Goal: Task Accomplishment & Management: Complete application form

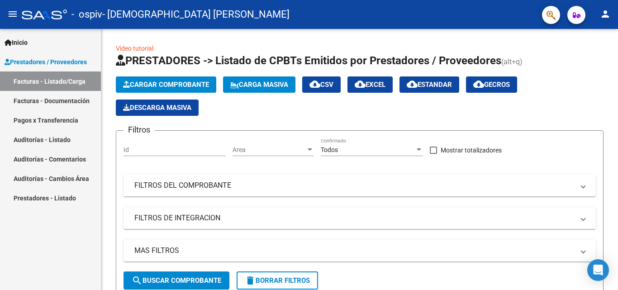
click at [50, 81] on link "Facturas - Listado/Carga" at bounding box center [50, 81] width 101 height 19
click at [148, 84] on span "Cargar Comprobante" at bounding box center [166, 85] width 86 height 8
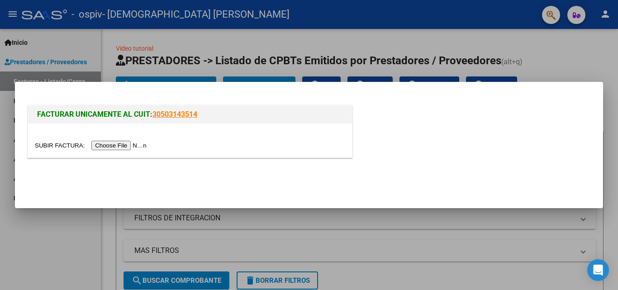
click at [129, 145] on input "file" at bounding box center [92, 146] width 115 height 10
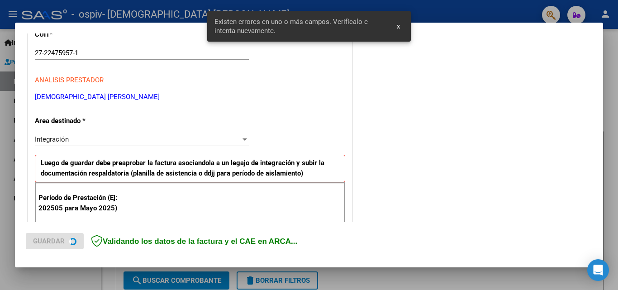
scroll to position [204, 0]
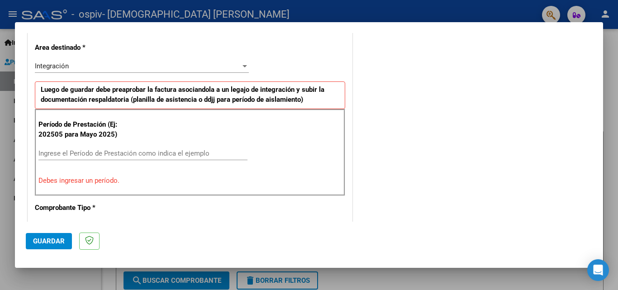
click at [114, 148] on div "Ingrese el Período de Prestación como indica el ejemplo" at bounding box center [142, 154] width 209 height 14
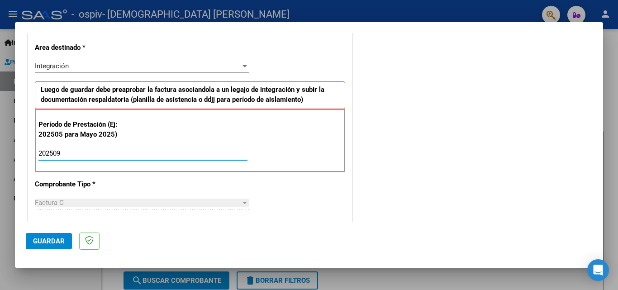
type input "202509"
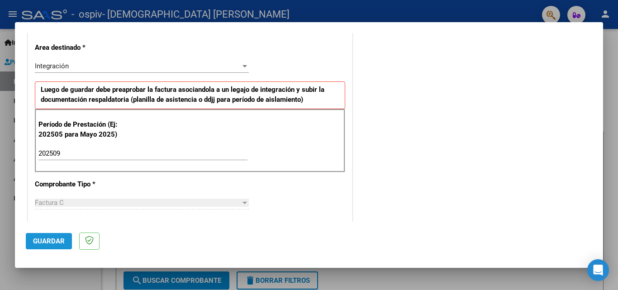
click at [60, 247] on button "Guardar" at bounding box center [49, 241] width 46 height 16
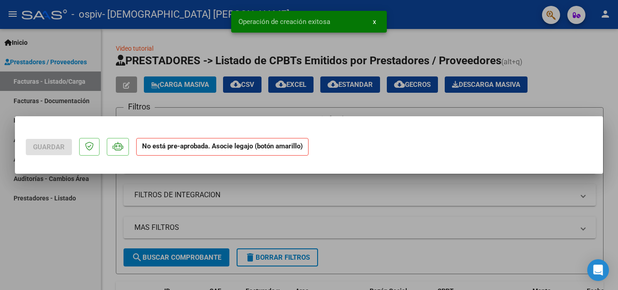
scroll to position [0, 0]
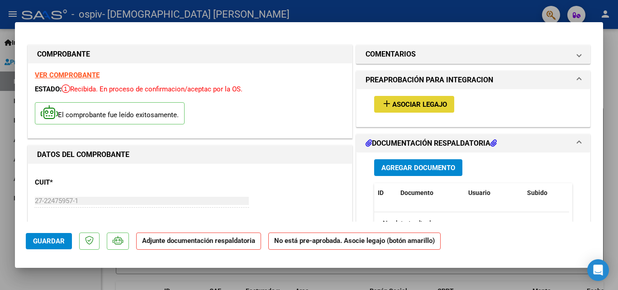
click at [441, 100] on span "Asociar Legajo" at bounding box center [419, 104] width 55 height 8
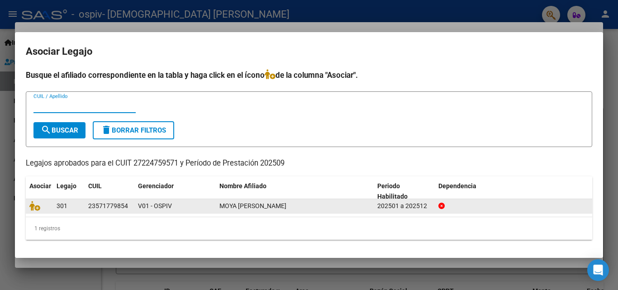
click at [67, 208] on span "301" at bounding box center [62, 205] width 11 height 7
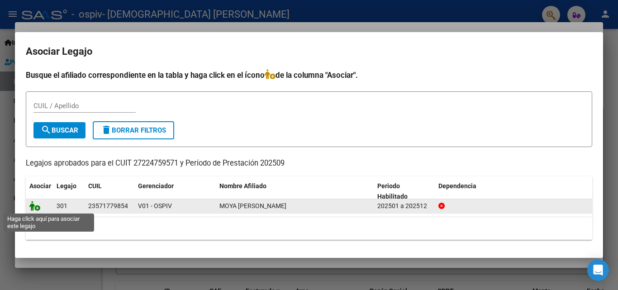
click at [39, 207] on icon at bounding box center [34, 206] width 11 height 10
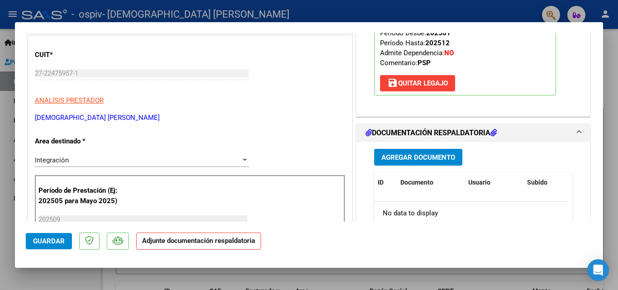
scroll to position [170, 0]
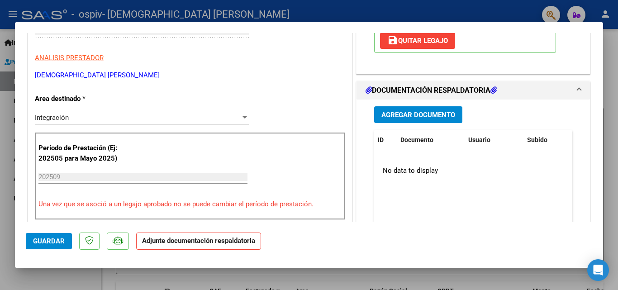
click at [411, 115] on span "Agregar Documento" at bounding box center [419, 115] width 74 height 8
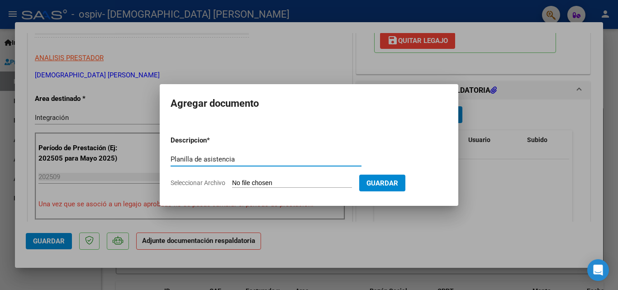
type input "Planilla de asistencia"
click at [184, 180] on span "Seleccionar Archivo" at bounding box center [198, 182] width 55 height 7
click at [232, 180] on input "Seleccionar Archivo" at bounding box center [292, 183] width 120 height 9
click at [501, 178] on div at bounding box center [309, 145] width 618 height 290
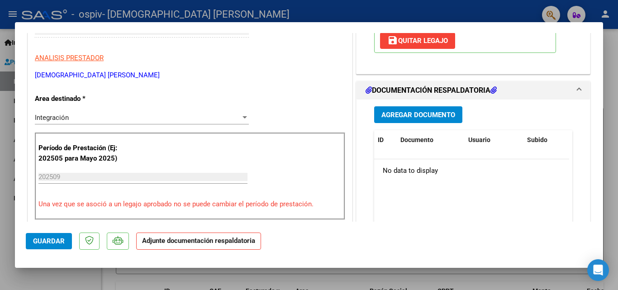
click at [426, 114] on span "Agregar Documento" at bounding box center [419, 115] width 74 height 8
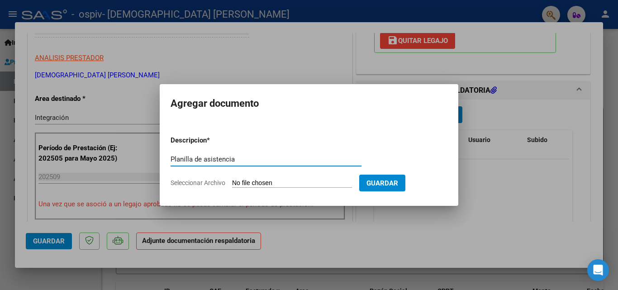
type input "Planilla de asistencia"
click at [195, 182] on span "Seleccionar Archivo" at bounding box center [198, 182] width 55 height 7
click at [232, 182] on input "Seleccionar Archivo" at bounding box center [292, 183] width 120 height 9
click at [186, 182] on span "Seleccionar Archivo" at bounding box center [198, 182] width 55 height 7
click at [232, 182] on input "Seleccionar Archivo" at bounding box center [292, 183] width 120 height 9
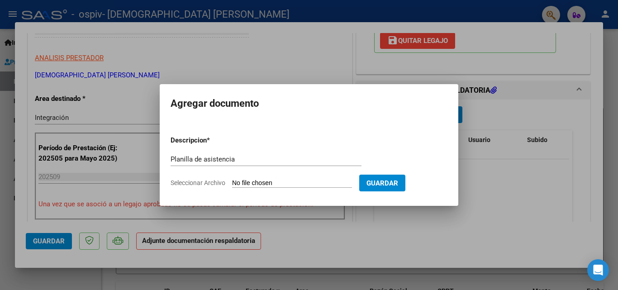
type input "C:\fakepath\[PERSON_NAME] - Planilla de asistencia [DATE].jpeg"
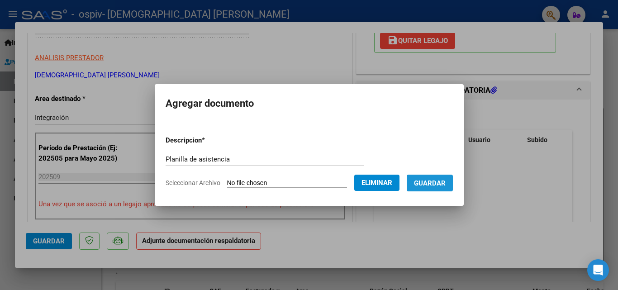
click at [446, 179] on span "Guardar" at bounding box center [430, 183] width 32 height 8
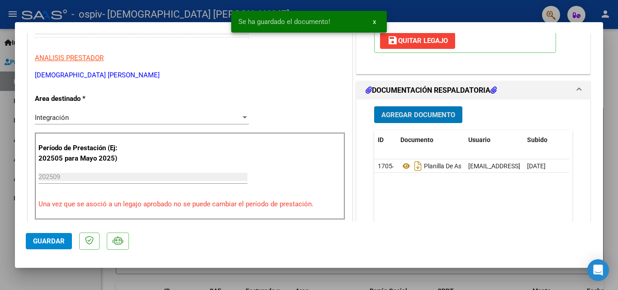
click at [419, 108] on button "Agregar Documento" at bounding box center [418, 114] width 88 height 17
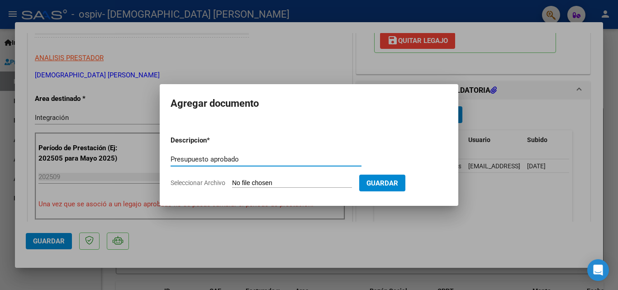
type input "Presupuesto aprobado"
click at [205, 180] on span "Seleccionar Archivo" at bounding box center [198, 182] width 55 height 7
click at [232, 180] on input "Seleccionar Archivo" at bounding box center [292, 183] width 120 height 9
type input "C:\fakepath\MOYA [PERSON_NAME] PSP 2025.pdf"
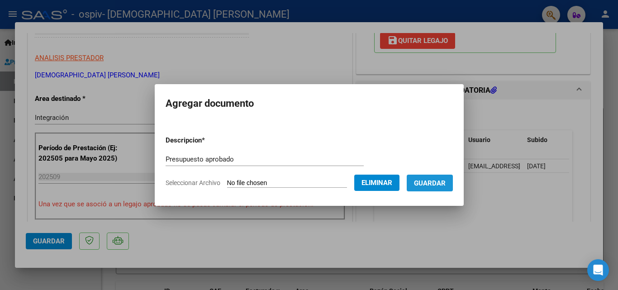
click at [446, 186] on span "Guardar" at bounding box center [430, 183] width 32 height 8
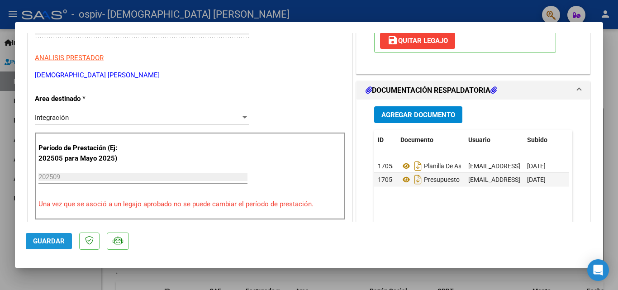
click at [60, 240] on span "Guardar" at bounding box center [49, 241] width 32 height 8
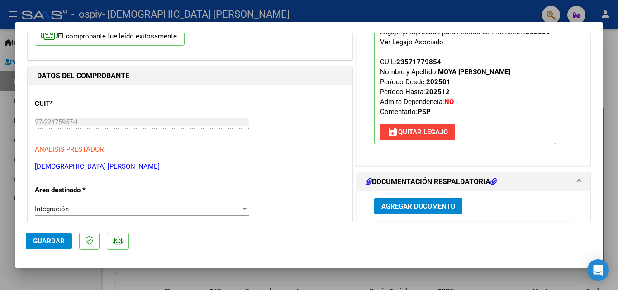
scroll to position [0, 0]
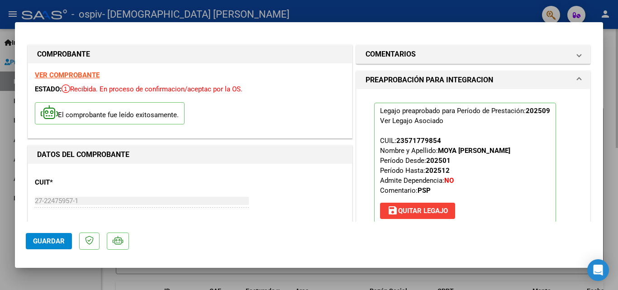
click at [612, 67] on div at bounding box center [309, 145] width 618 height 290
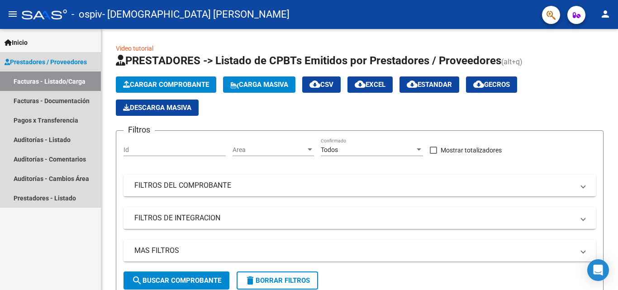
click at [75, 81] on link "Facturas - Listado/Carga" at bounding box center [50, 81] width 101 height 19
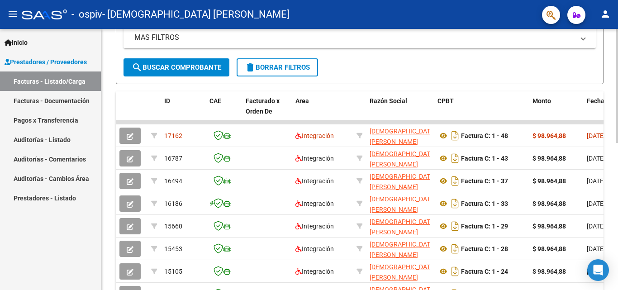
scroll to position [225, 0]
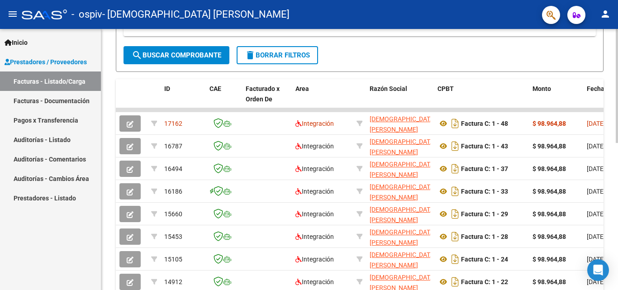
click at [618, 172] on div at bounding box center [617, 187] width 2 height 114
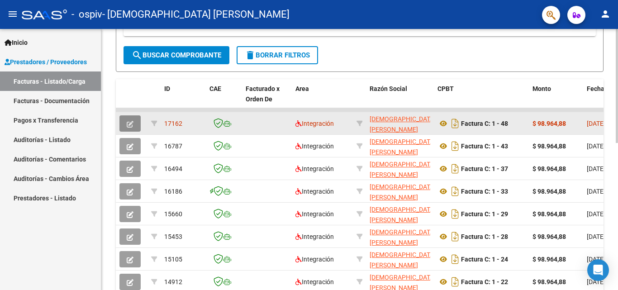
click at [131, 118] on button "button" at bounding box center [129, 123] width 21 height 16
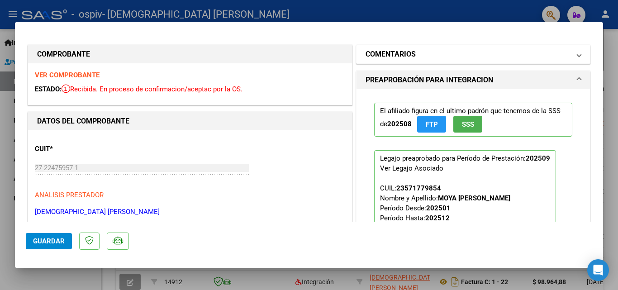
click at [557, 48] on mat-expansion-panel-header "COMENTARIOS" at bounding box center [474, 54] width 234 height 18
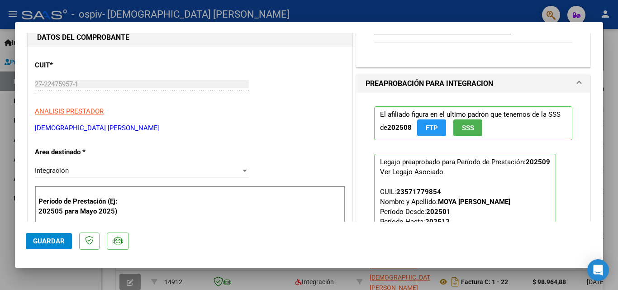
scroll to position [0, 0]
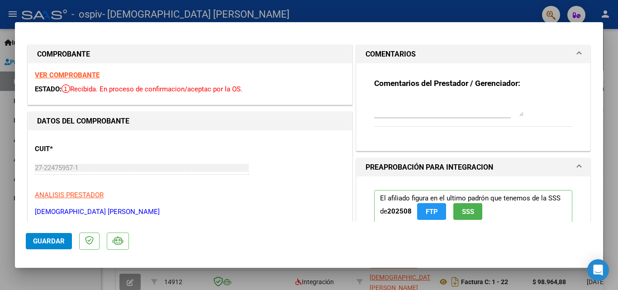
click at [613, 70] on div at bounding box center [309, 145] width 618 height 290
type input "$ 0,00"
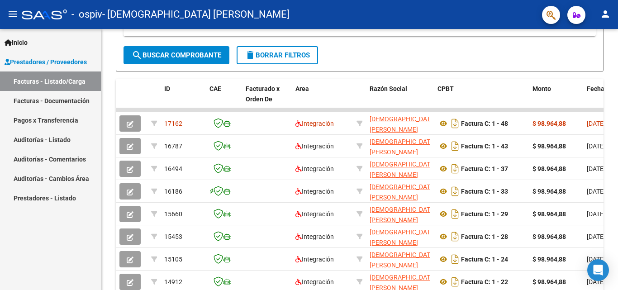
scroll to position [225, 0]
